Goal: Find specific page/section: Find specific page/section

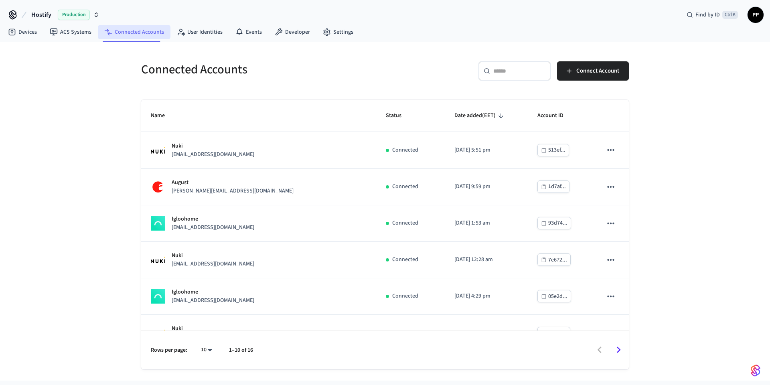
click at [127, 36] on link "Connected Accounts" at bounding box center [134, 32] width 73 height 14
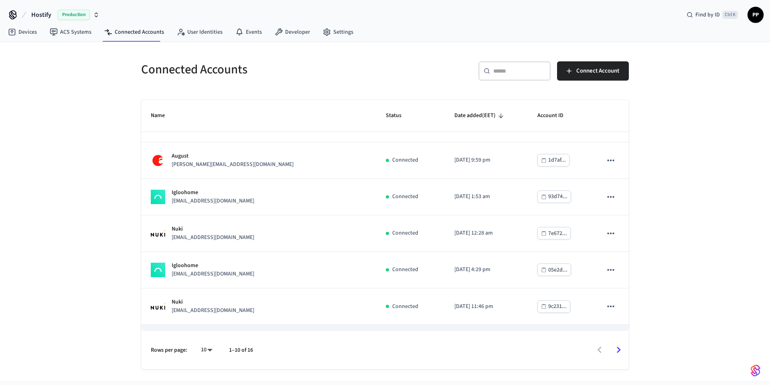
scroll to position [167, 0]
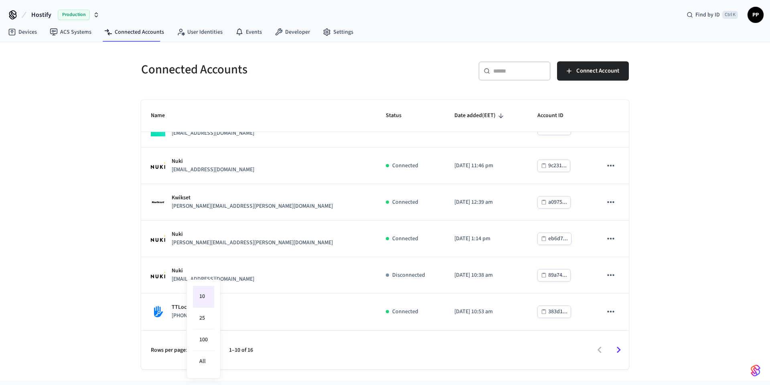
click at [205, 349] on body "Hostify Production Find by ID Ctrl K PP Devices ACS Systems Connected Accounts …" at bounding box center [385, 190] width 770 height 380
drag, startPoint x: 201, startPoint y: 360, endPoint x: 245, endPoint y: 322, distance: 58.0
click at [202, 361] on li "All" at bounding box center [203, 361] width 21 height 21
type input "**"
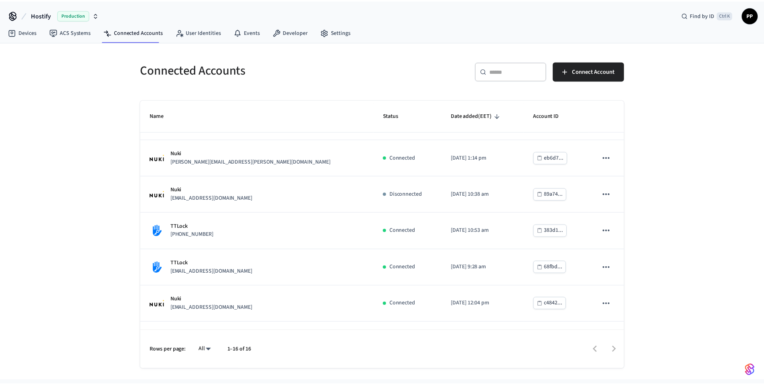
scroll to position [242, 0]
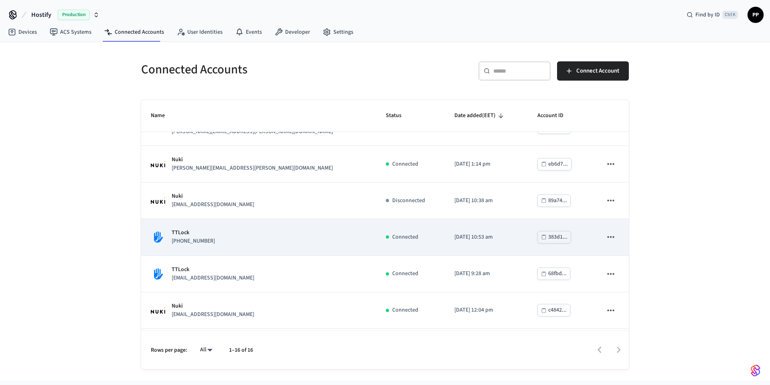
click at [237, 245] on div "TTLock [PHONE_NUMBER]" at bounding box center [259, 236] width 216 height 17
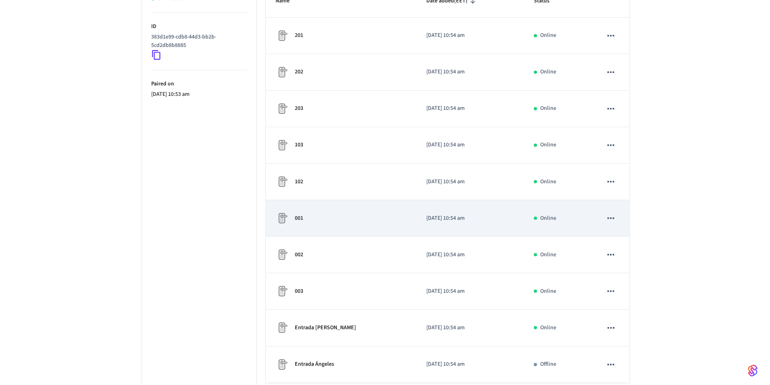
scroll to position [194, 0]
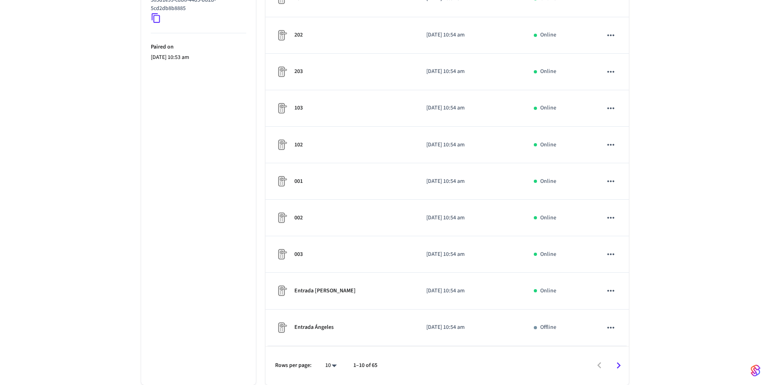
click at [326, 364] on body "Hostify Production Find by ID Ctrl K PP Devices ACS Systems Connected Accounts …" at bounding box center [385, 95] width 770 height 579
click at [328, 358] on li "All" at bounding box center [324, 361] width 21 height 21
type input "**"
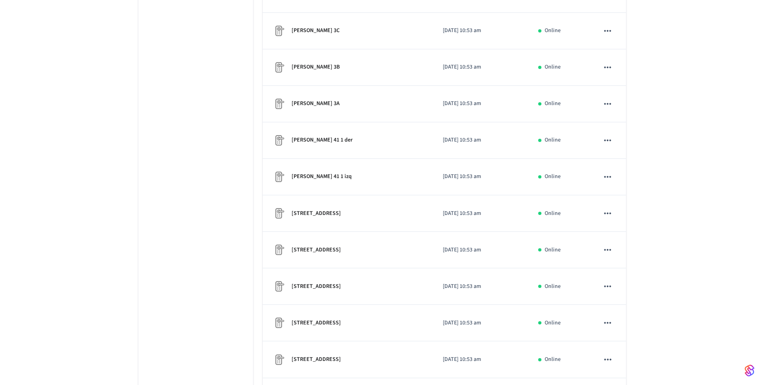
scroll to position [1443, 0]
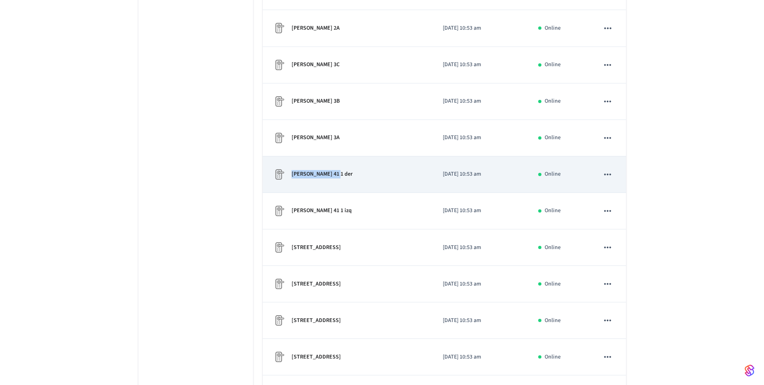
drag, startPoint x: 291, startPoint y: 175, endPoint x: 334, endPoint y: 176, distance: 43.3
click at [334, 176] on div "[PERSON_NAME] 41 1 der" at bounding box center [347, 174] width 151 height 13
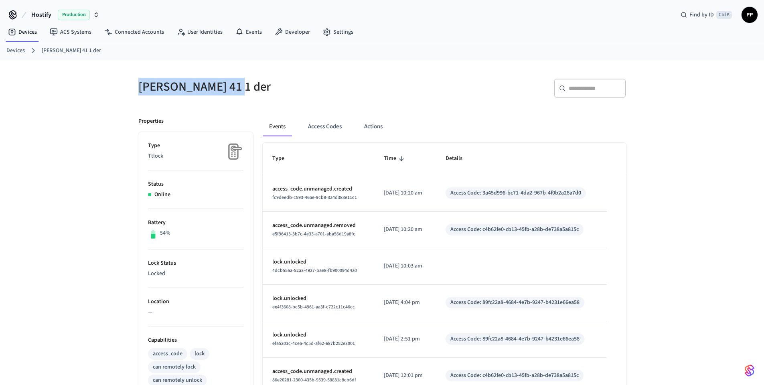
drag, startPoint x: 139, startPoint y: 88, endPoint x: 231, endPoint y: 86, distance: 92.6
click at [231, 86] on h5 "[PERSON_NAME] 41 1 der" at bounding box center [257, 87] width 239 height 16
copy h5 "[PERSON_NAME]"
click at [22, 30] on link "Devices" at bounding box center [23, 32] width 42 height 14
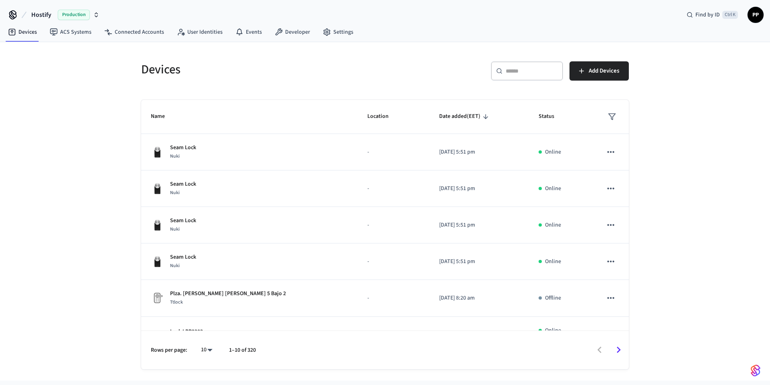
click at [522, 73] on input "text" at bounding box center [531, 71] width 52 height 8
paste input "**********"
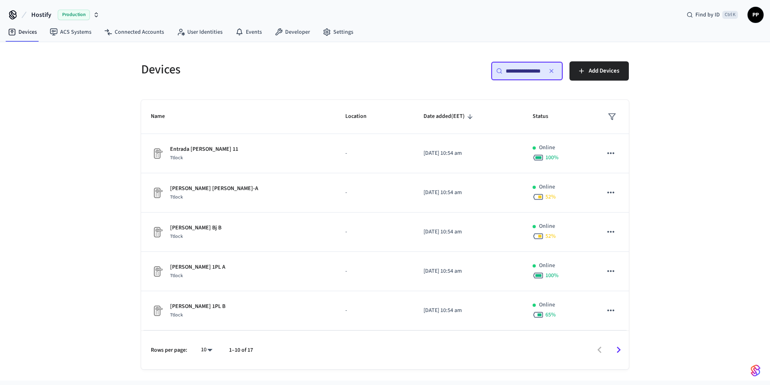
type input "**********"
click at [270, 68] on h5 "Devices" at bounding box center [260, 69] width 239 height 16
